Goal: Find specific page/section: Find specific page/section

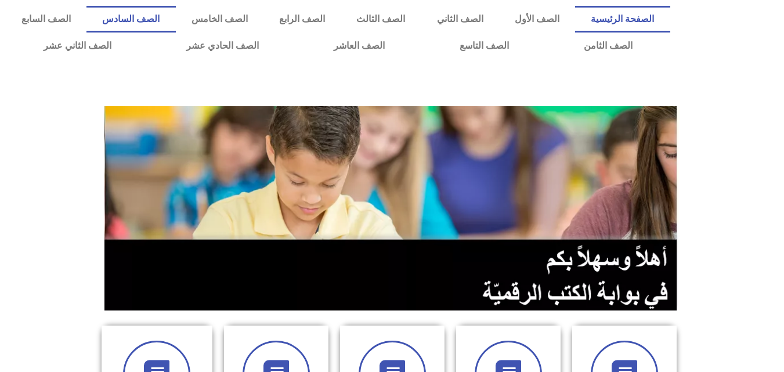
click at [175, 18] on link "الصف السادس" at bounding box center [130, 19] width 89 height 27
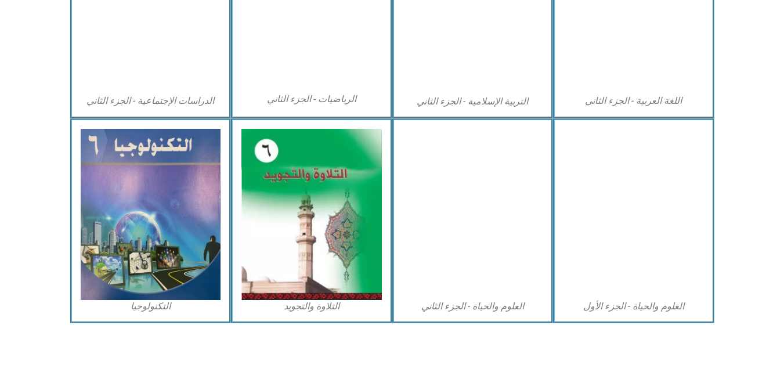
scroll to position [662, 0]
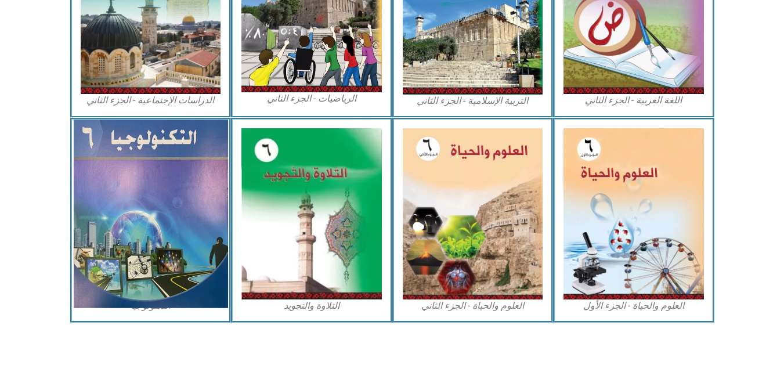
click at [153, 212] on img at bounding box center [150, 213] width 154 height 188
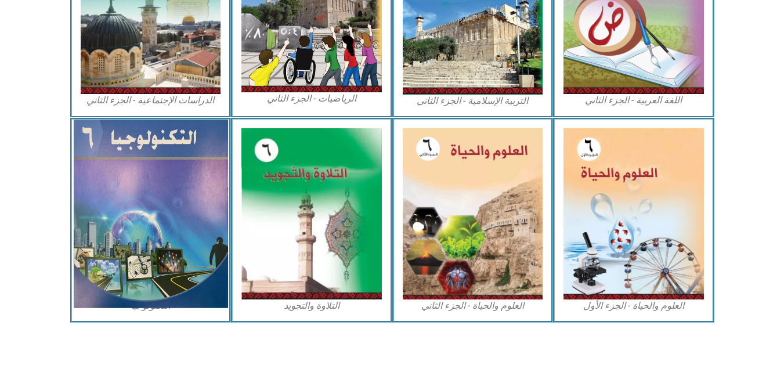
click at [182, 169] on img at bounding box center [150, 213] width 154 height 188
click at [181, 168] on img at bounding box center [150, 213] width 154 height 188
click at [117, 146] on img at bounding box center [150, 213] width 154 height 188
click at [133, 176] on img at bounding box center [150, 213] width 154 height 188
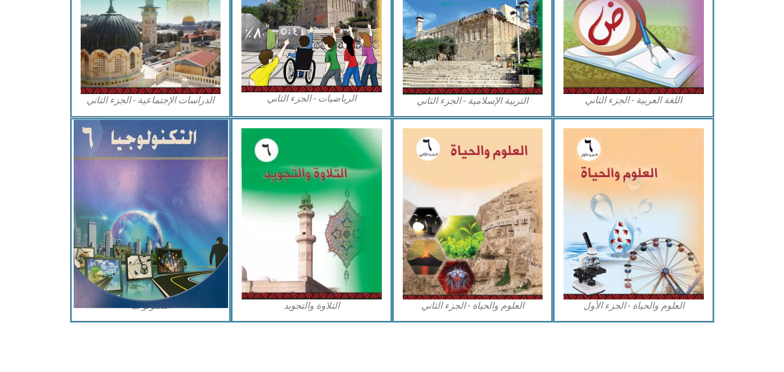
click at [116, 151] on img at bounding box center [150, 213] width 154 height 188
click at [124, 161] on img at bounding box center [150, 213] width 154 height 188
click at [106, 144] on img at bounding box center [150, 213] width 154 height 188
click at [152, 182] on img at bounding box center [150, 213] width 154 height 188
click at [151, 183] on img at bounding box center [150, 213] width 154 height 188
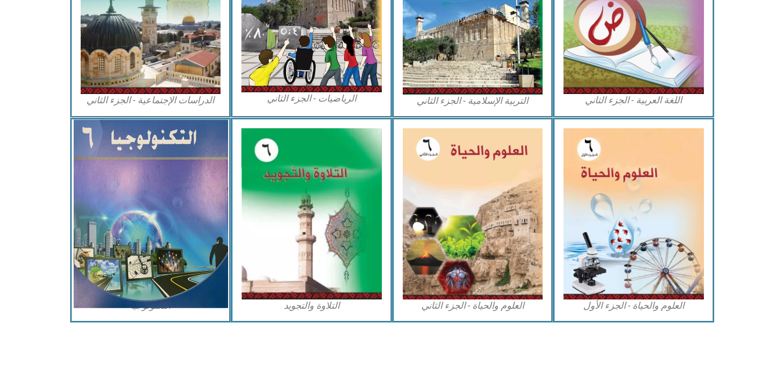
click at [151, 183] on img at bounding box center [150, 213] width 154 height 188
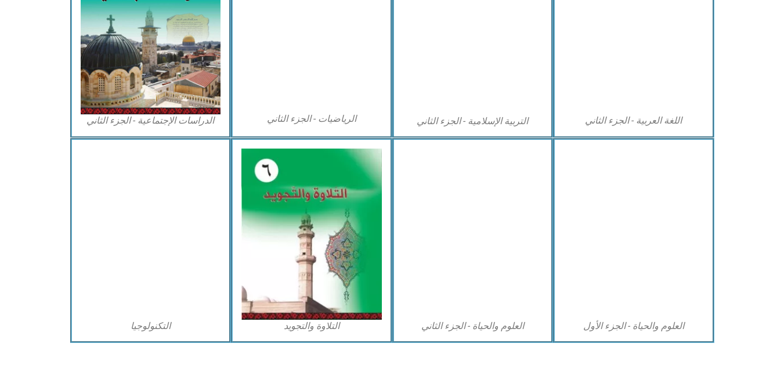
scroll to position [662, 0]
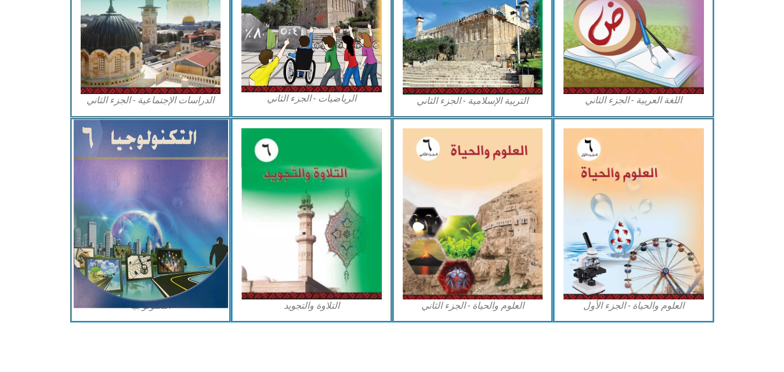
click at [140, 281] on img at bounding box center [150, 213] width 154 height 188
click at [141, 280] on img at bounding box center [150, 213] width 154 height 188
click at [142, 280] on img at bounding box center [150, 213] width 154 height 188
click at [143, 280] on img at bounding box center [150, 213] width 154 height 188
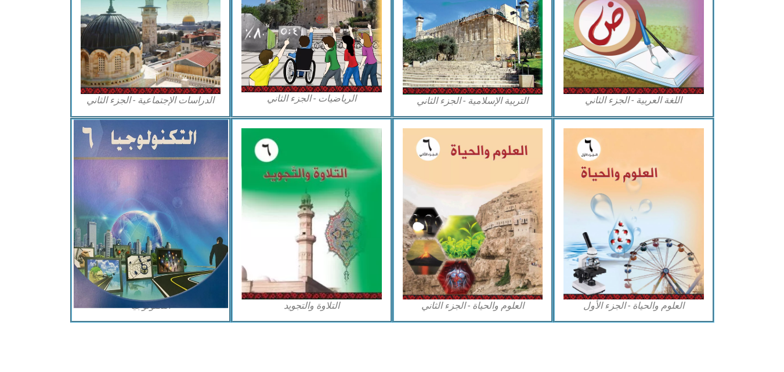
click at [143, 280] on img at bounding box center [150, 213] width 154 height 188
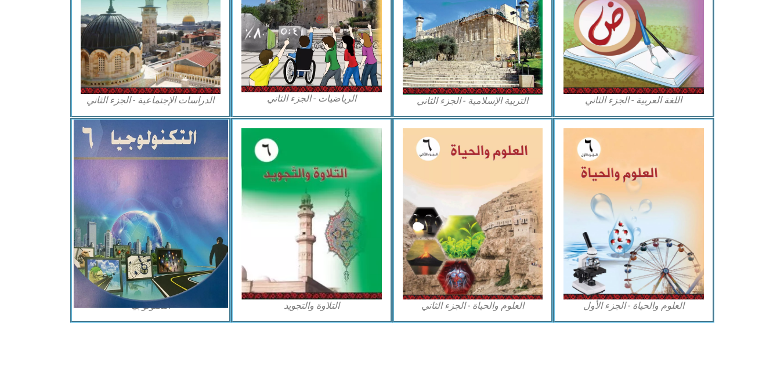
click at [143, 280] on img at bounding box center [150, 213] width 154 height 188
